Goal: Go to known website: Access a specific website the user already knows

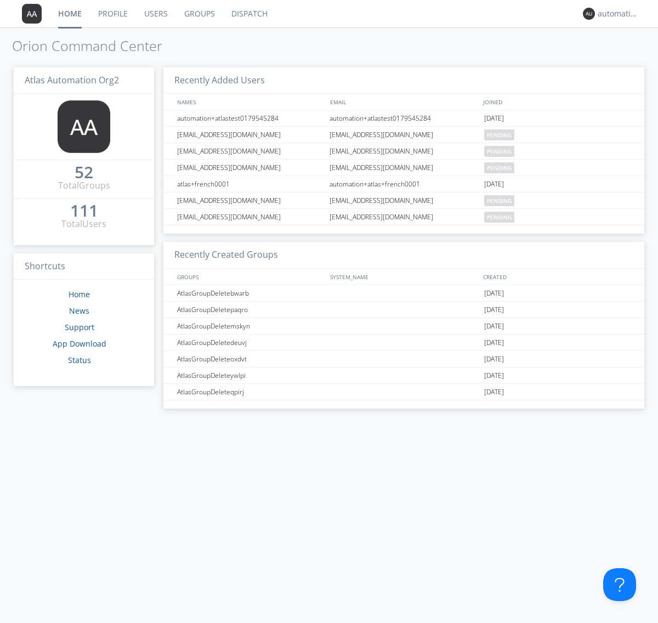
click at [249, 14] on link "Dispatch" at bounding box center [249, 13] width 53 height 27
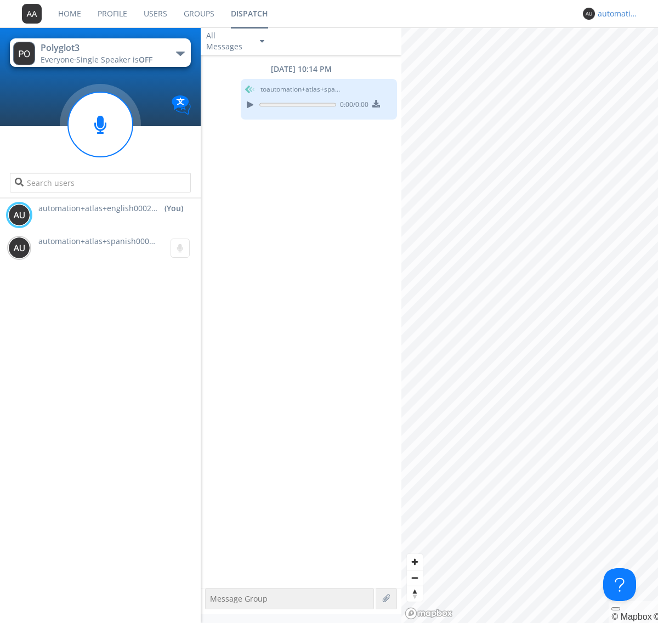
click at [616, 14] on div "automation+atlas+english0002+org2" at bounding box center [618, 13] width 41 height 11
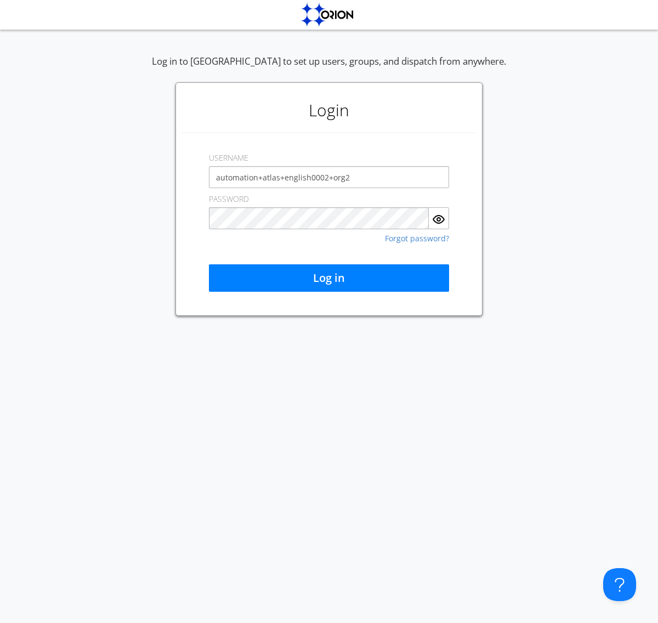
type input "automation+atlas+english0002+org2"
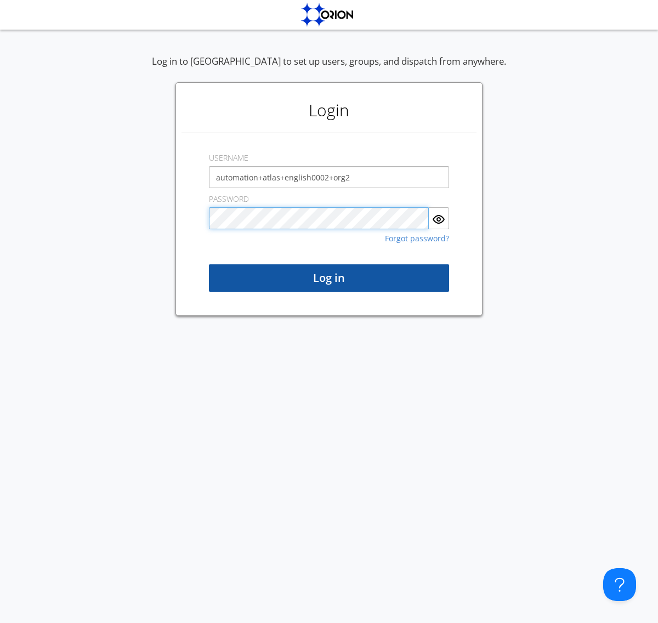
click at [329, 278] on button "Log in" at bounding box center [329, 277] width 240 height 27
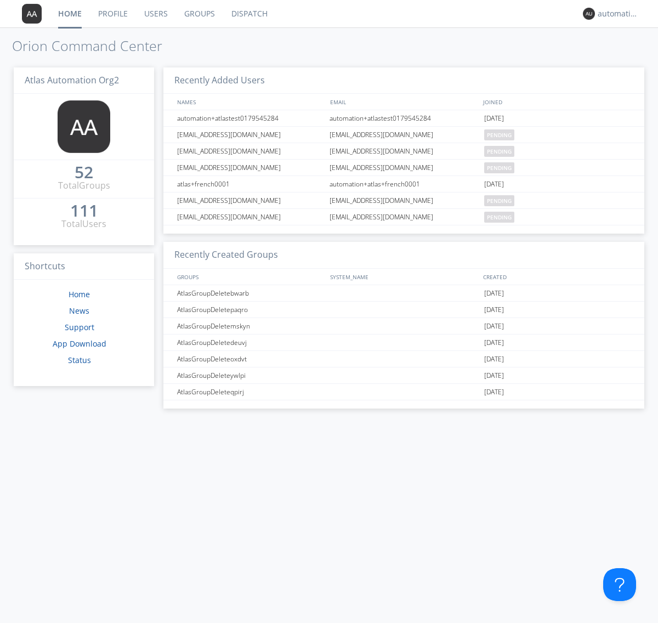
click at [249, 14] on link "Dispatch" at bounding box center [249, 13] width 53 height 27
